Goal: Transaction & Acquisition: Purchase product/service

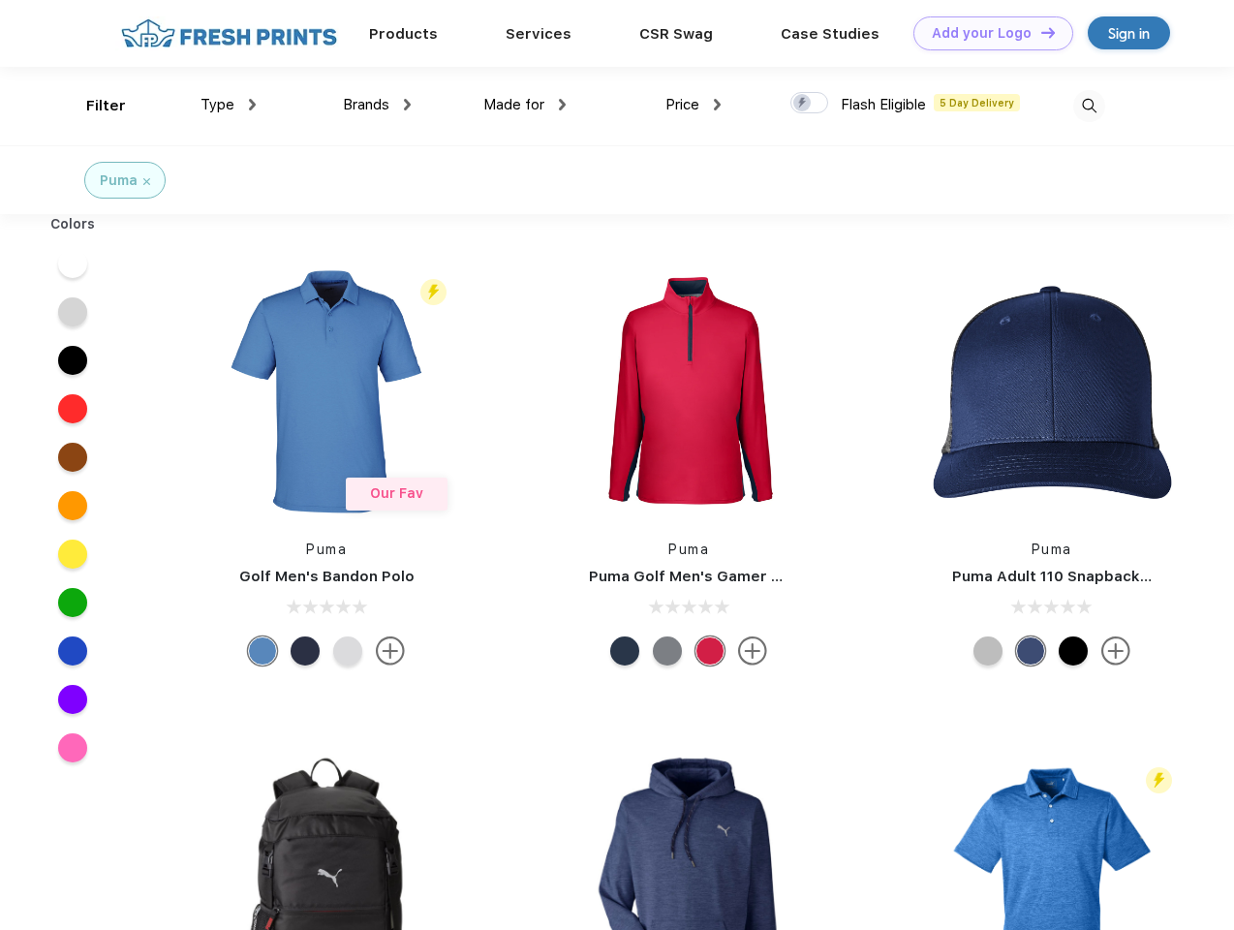
scroll to position [1, 0]
click at [986, 33] on link "Add your Logo Design Tool" at bounding box center [994, 33] width 160 height 34
click at [0, 0] on div "Design Tool" at bounding box center [0, 0] width 0 height 0
click at [1039, 32] on link "Add your Logo Design Tool" at bounding box center [994, 33] width 160 height 34
click at [93, 106] on div "Filter" at bounding box center [106, 106] width 40 height 22
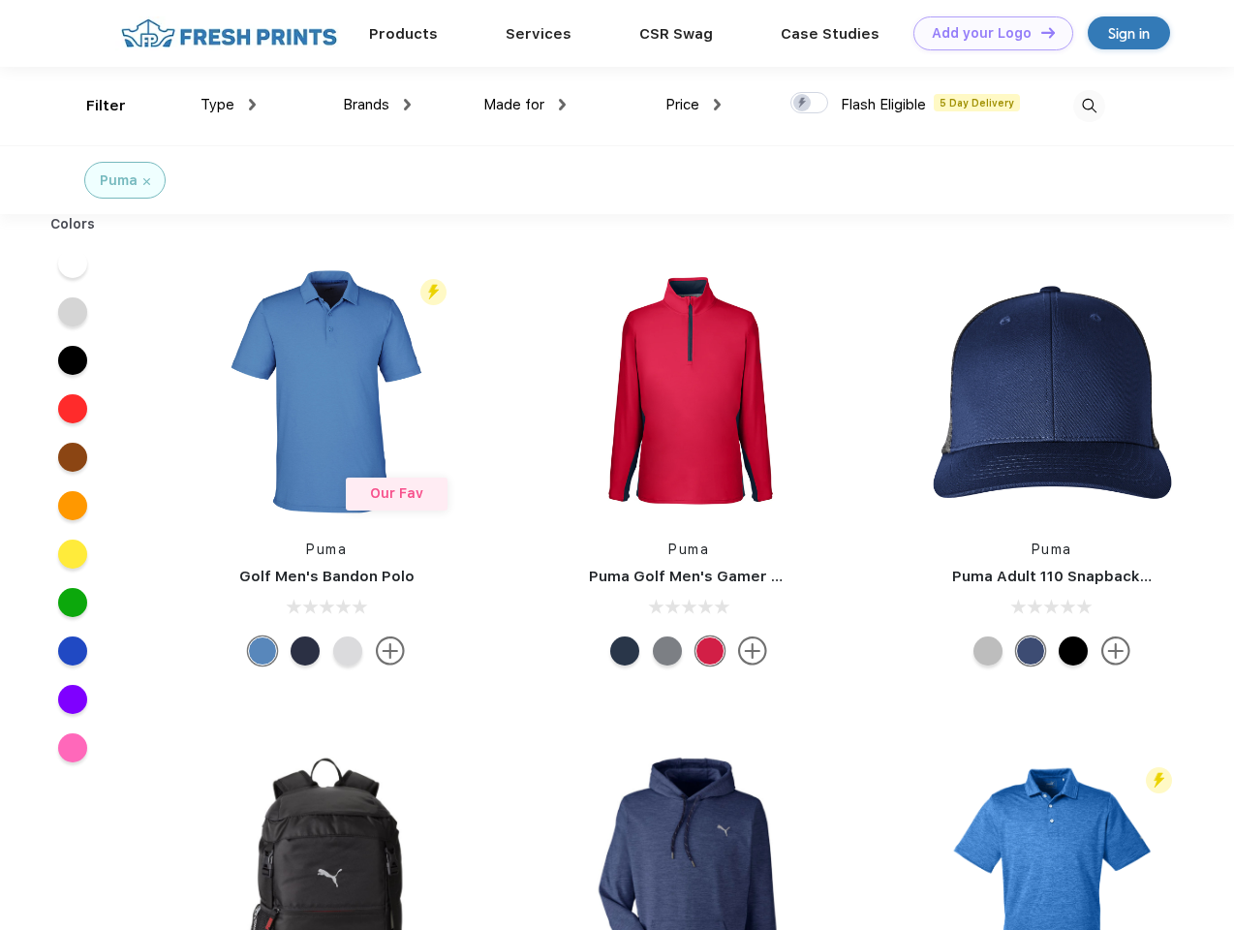
click at [229, 105] on span "Type" at bounding box center [218, 104] width 34 height 17
click at [377, 105] on span "Brands" at bounding box center [366, 104] width 47 height 17
click at [525, 105] on span "Made for" at bounding box center [513, 104] width 61 height 17
click at [694, 105] on span "Price" at bounding box center [683, 104] width 34 height 17
click at [810, 104] on div at bounding box center [810, 102] width 38 height 21
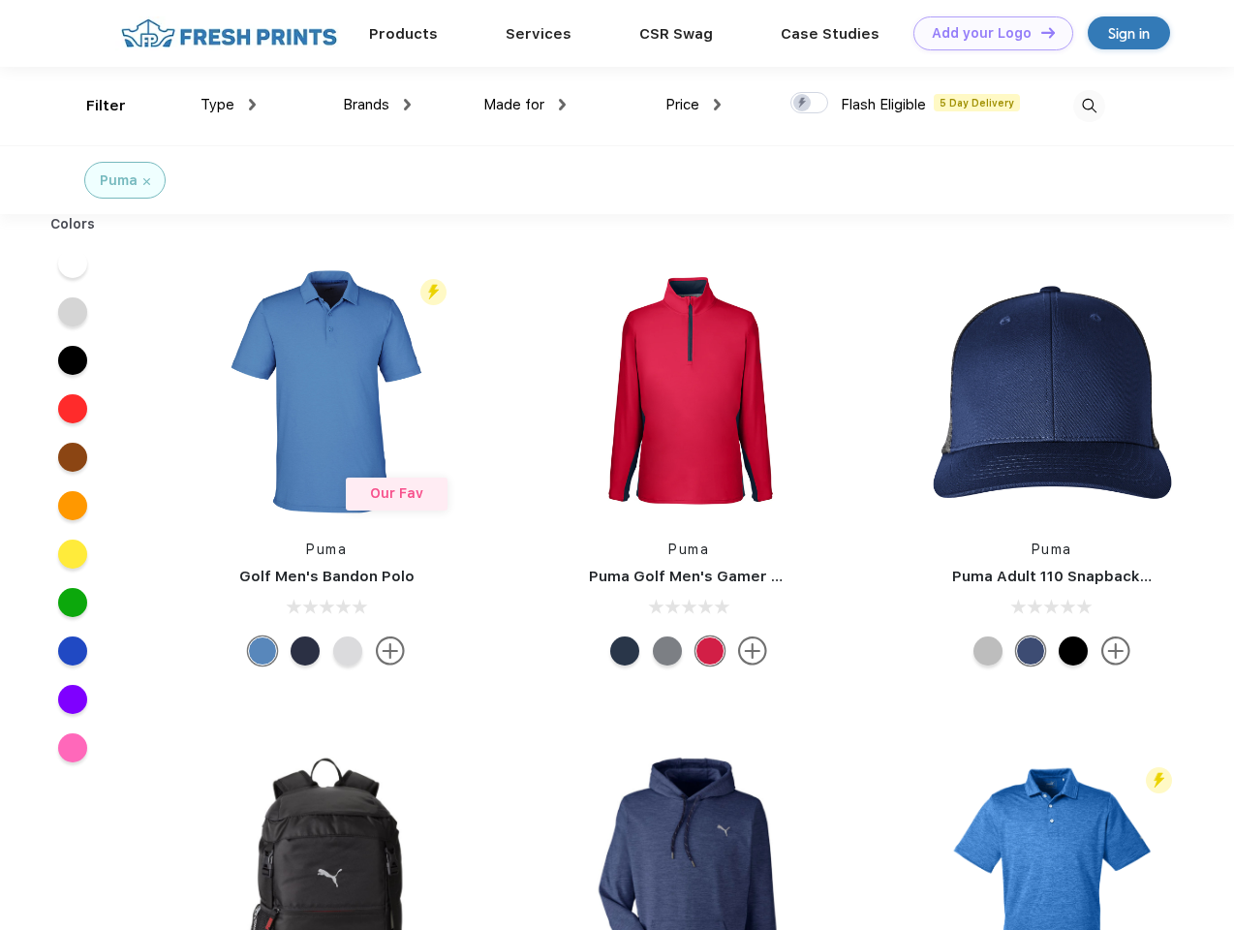
click at [803, 104] on input "checkbox" at bounding box center [797, 97] width 13 height 13
click at [1089, 106] on img at bounding box center [1089, 106] width 32 height 32
